Goal: Information Seeking & Learning: Understand process/instructions

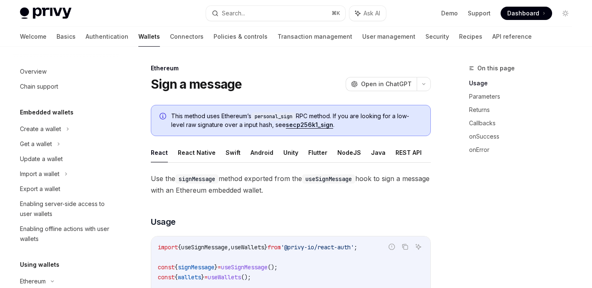
scroll to position [159, 0]
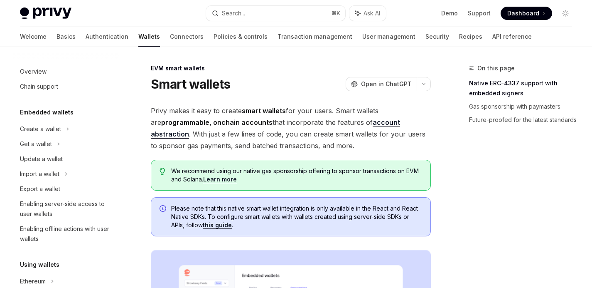
scroll to position [189, 0]
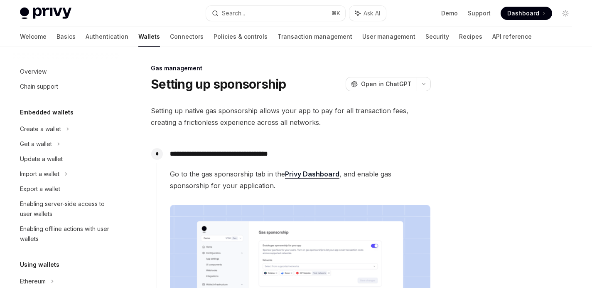
scroll to position [426, 0]
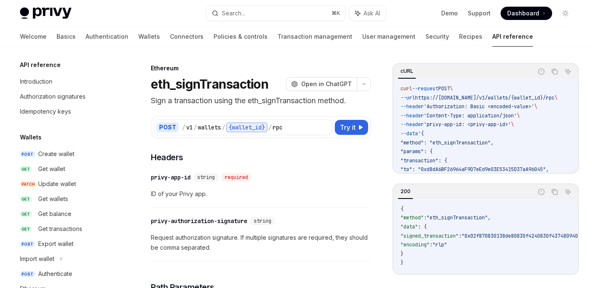
scroll to position [166, 0]
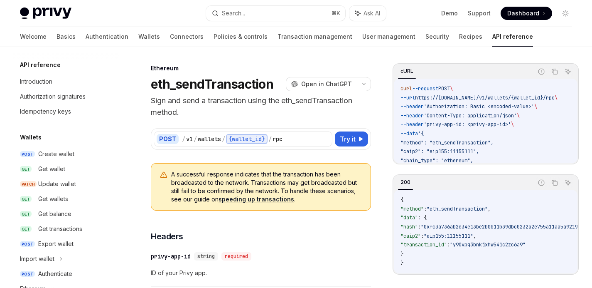
scroll to position [136, 0]
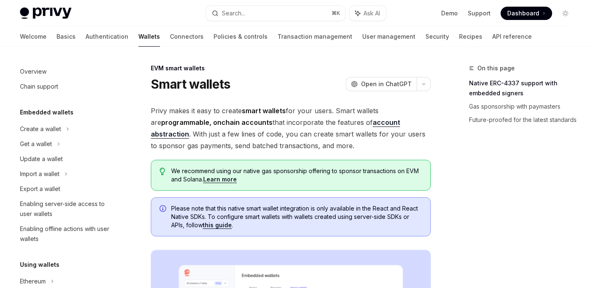
scroll to position [189, 0]
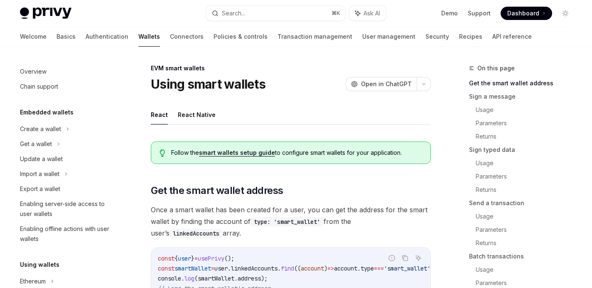
scroll to position [219, 0]
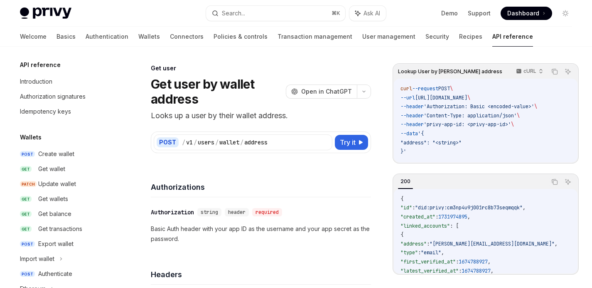
scroll to position [642, 0]
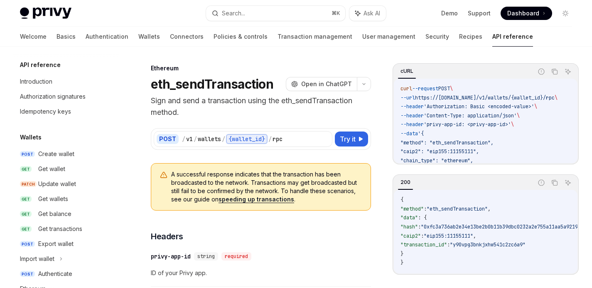
scroll to position [136, 0]
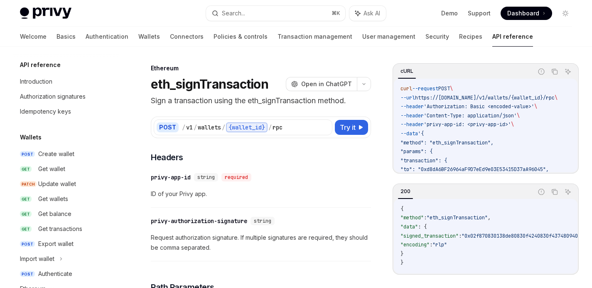
scroll to position [166, 0]
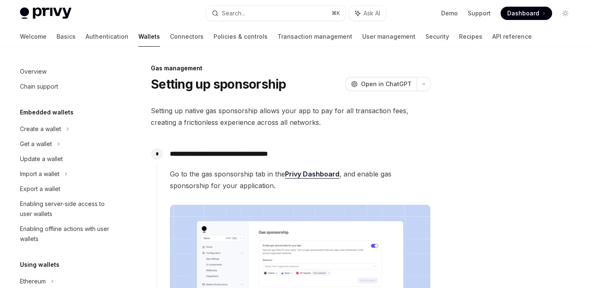
scroll to position [426, 0]
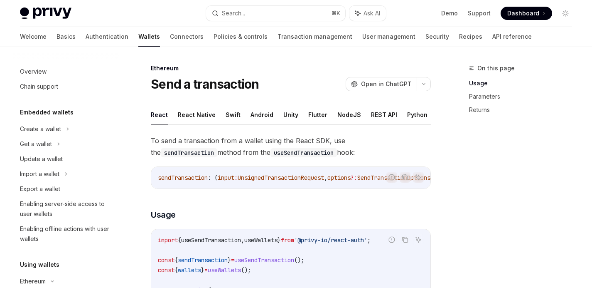
scroll to position [129, 0]
